Goal: Transaction & Acquisition: Purchase product/service

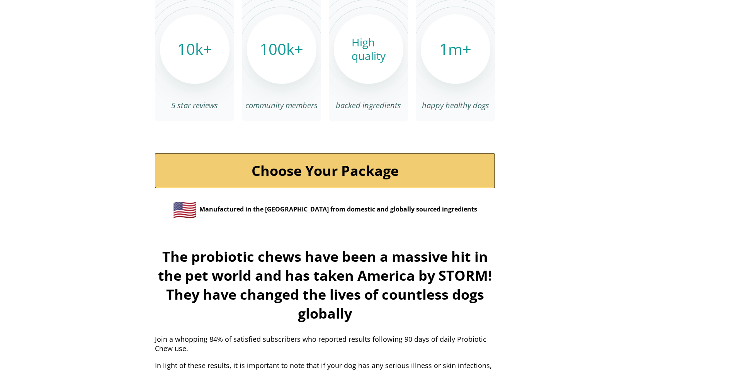
scroll to position [2589, 0]
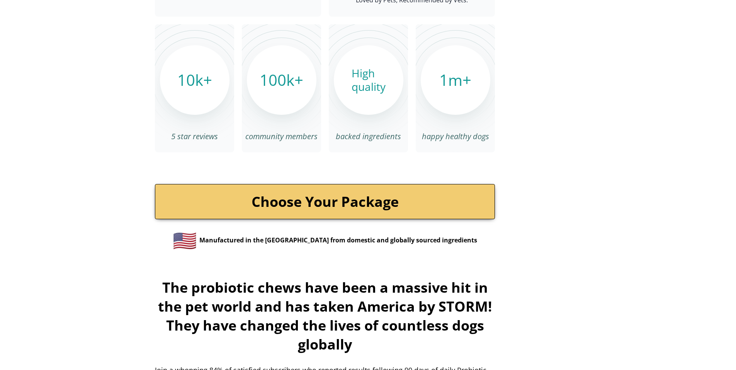
click at [380, 199] on link "Choose Your Package" at bounding box center [325, 201] width 340 height 35
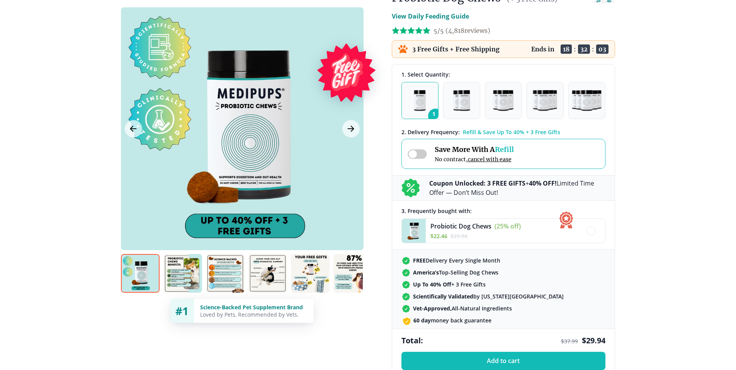
scroll to position [116, 0]
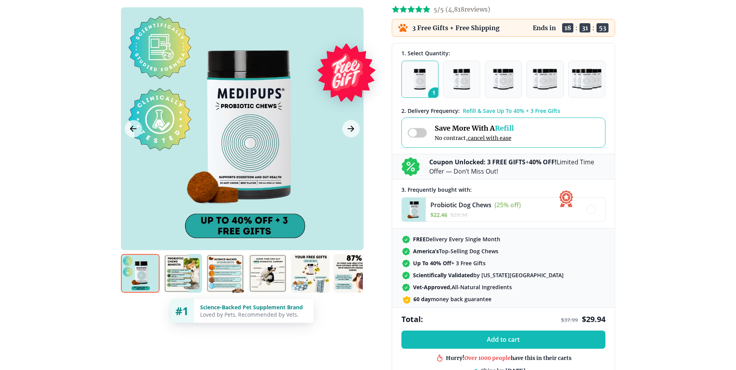
click at [175, 275] on img at bounding box center [182, 273] width 39 height 39
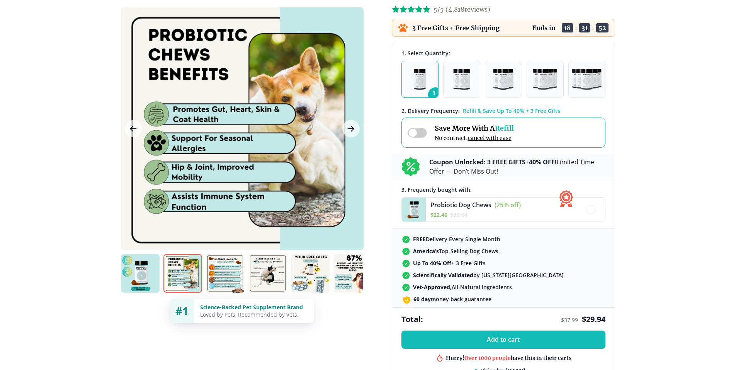
click at [223, 278] on img at bounding box center [225, 273] width 39 height 39
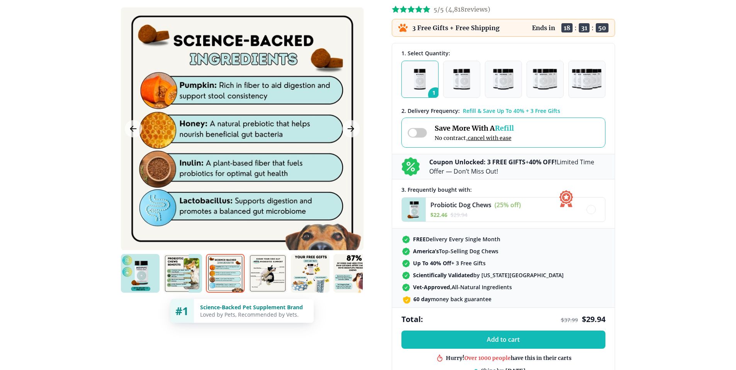
click at [259, 275] on img at bounding box center [267, 273] width 39 height 39
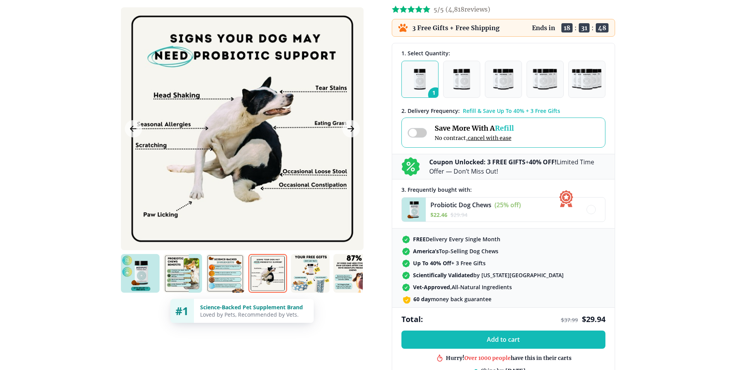
click at [299, 276] on img at bounding box center [310, 273] width 39 height 39
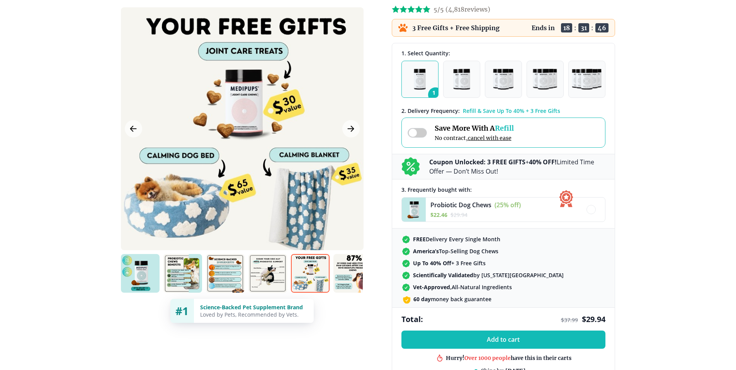
click at [351, 273] on img at bounding box center [352, 273] width 39 height 39
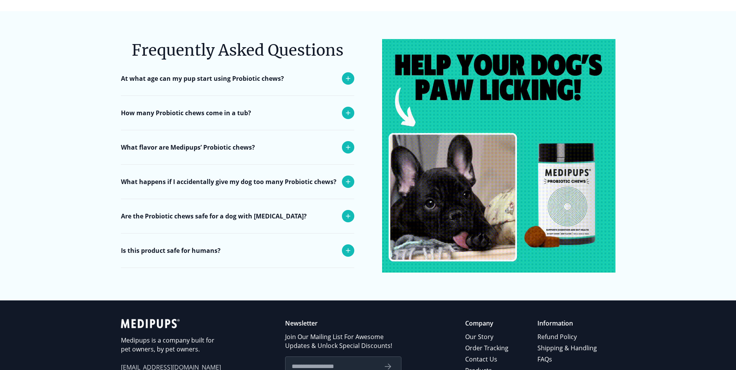
scroll to position [3052, 0]
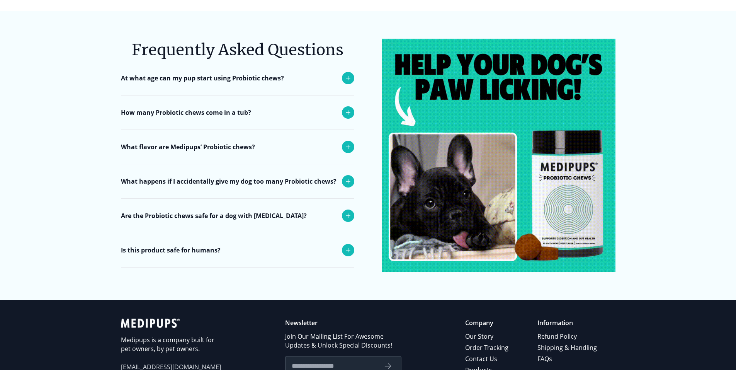
click at [349, 108] on icon at bounding box center [347, 112] width 9 height 9
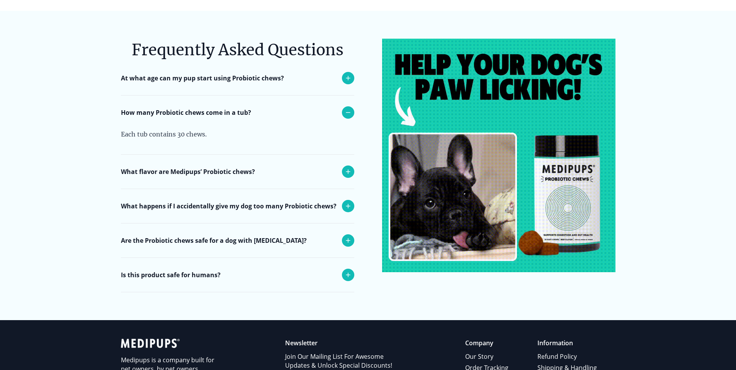
drag, startPoint x: 289, startPoint y: 82, endPoint x: 284, endPoint y: 73, distance: 10.5
